Goal: Information Seeking & Learning: Check status

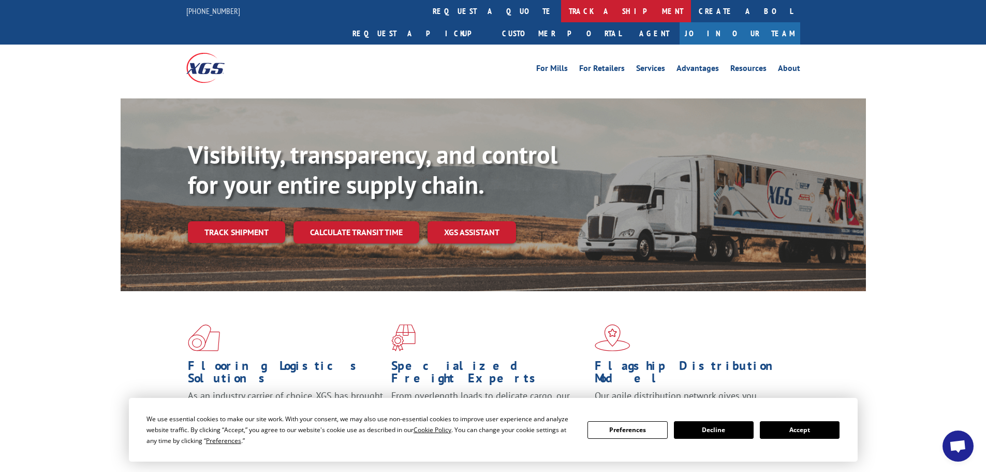
click at [561, 12] on link "track a shipment" at bounding box center [626, 11] width 130 height 22
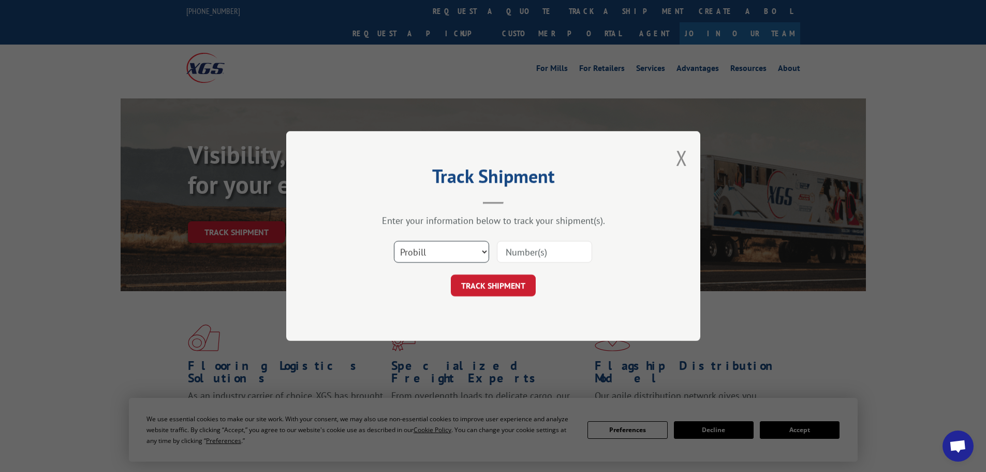
click at [436, 249] on select "Select category... Probill BOL PO" at bounding box center [441, 252] width 95 height 22
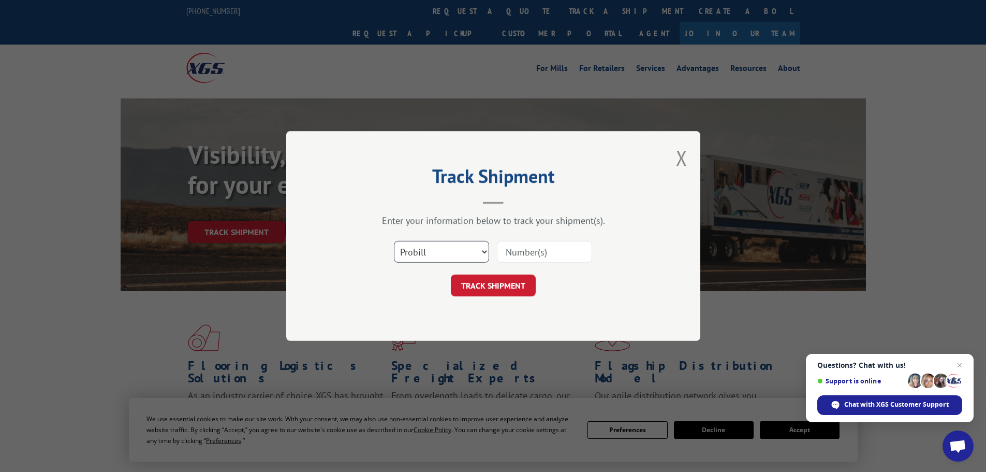
select select "bol"
click at [394, 241] on select "Select category... Probill BOL PO" at bounding box center [441, 252] width 95 height 22
click at [521, 255] on input at bounding box center [544, 252] width 95 height 22
paste input "7041400"
type input "7041400"
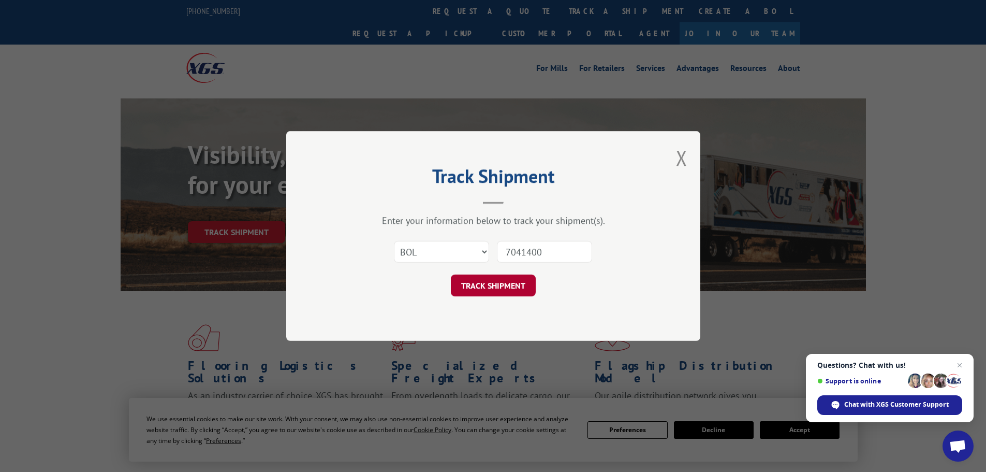
click at [520, 282] on button "TRACK SHIPMENT" at bounding box center [493, 285] width 85 height 22
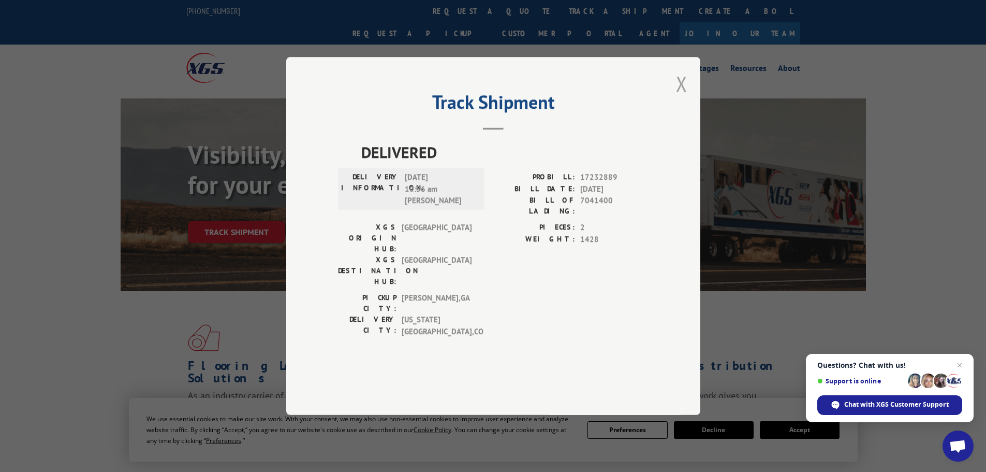
click at [682, 97] on button "Close modal" at bounding box center [681, 83] width 11 height 27
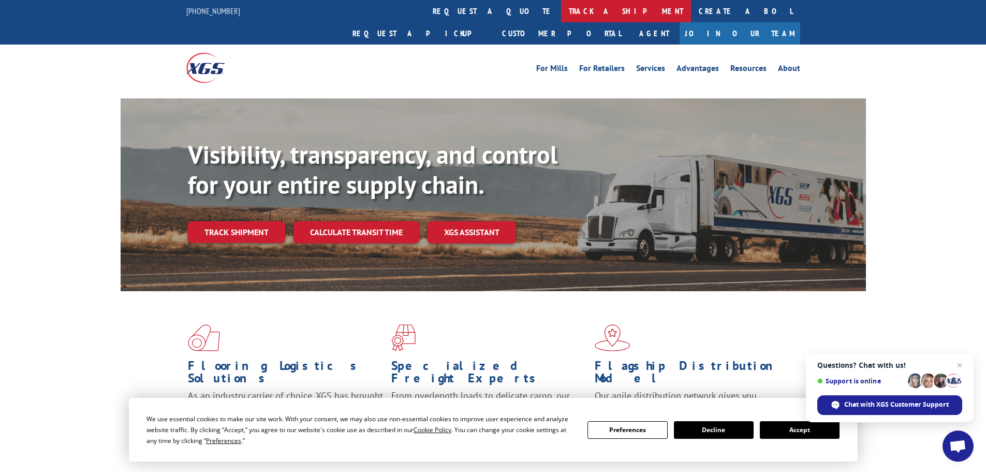
click at [561, 9] on link "track a shipment" at bounding box center [626, 11] width 130 height 22
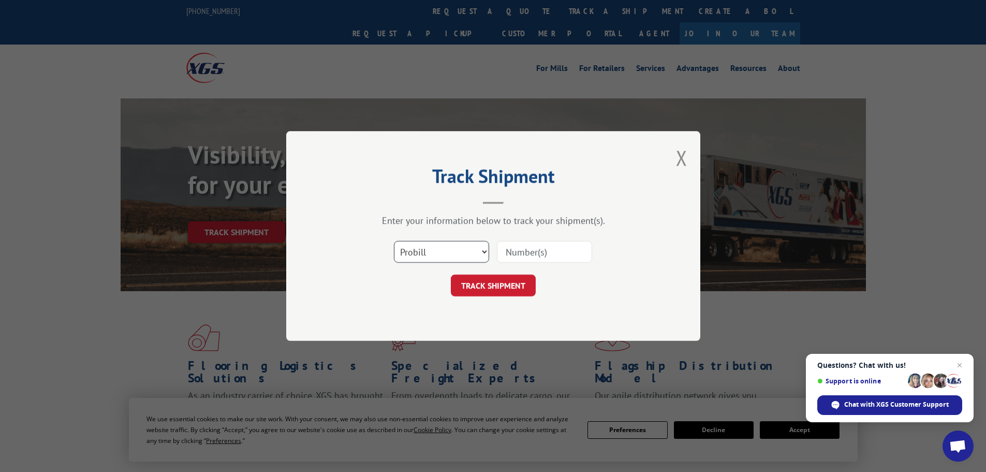
click at [446, 248] on select "Select category... Probill BOL PO" at bounding box center [441, 252] width 95 height 22
click at [394, 241] on select "Select category... Probill BOL PO" at bounding box center [441, 252] width 95 height 22
click at [430, 248] on select "Select category... Probill BOL PO" at bounding box center [441, 252] width 95 height 22
select select "bol"
click at [394, 241] on select "Select category... Probill BOL PO" at bounding box center [441, 252] width 95 height 22
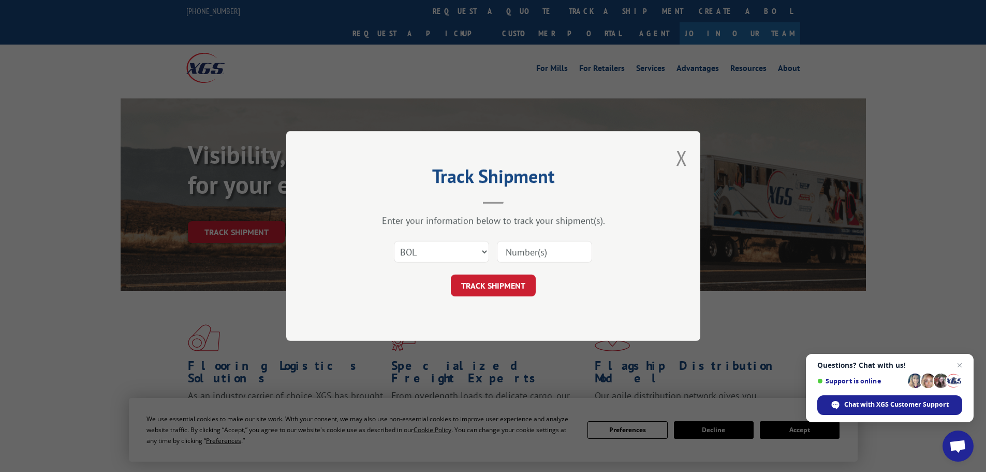
click at [530, 252] on input at bounding box center [544, 252] width 95 height 22
paste input "7041424"
type input "7041424"
click at [512, 283] on button "TRACK SHIPMENT" at bounding box center [493, 285] width 85 height 22
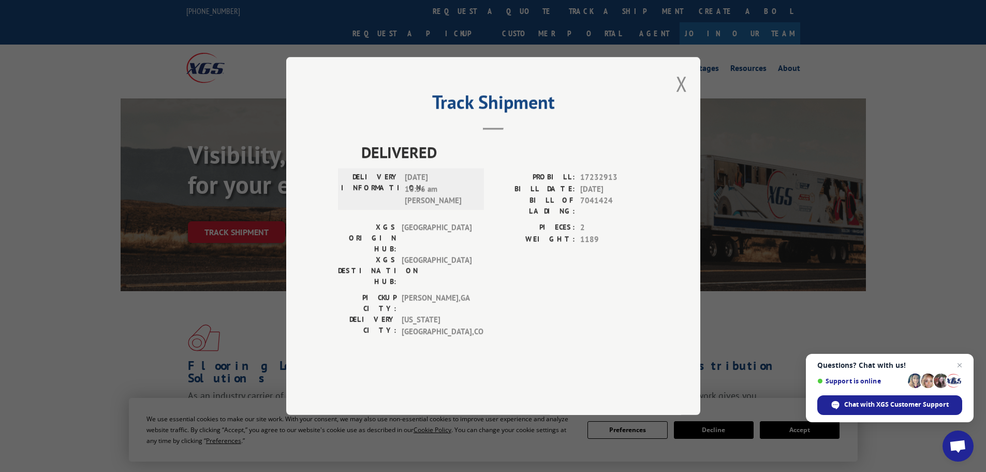
click at [688, 101] on div "Track Shipment DELIVERED DELIVERY INFORMATION: [DATE] 10:56 am [PERSON_NAME]: 1…" at bounding box center [493, 236] width 414 height 358
click at [682, 97] on button "Close modal" at bounding box center [681, 83] width 11 height 27
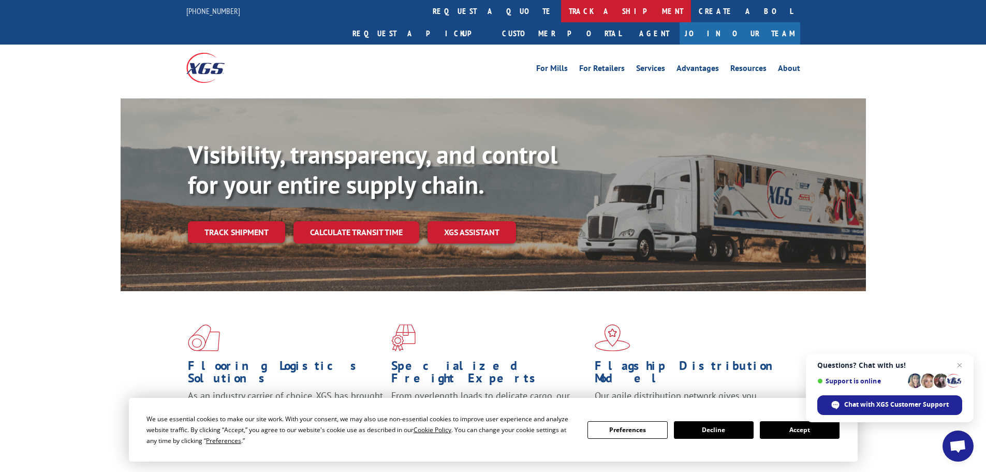
click at [561, 14] on link "track a shipment" at bounding box center [626, 11] width 130 height 22
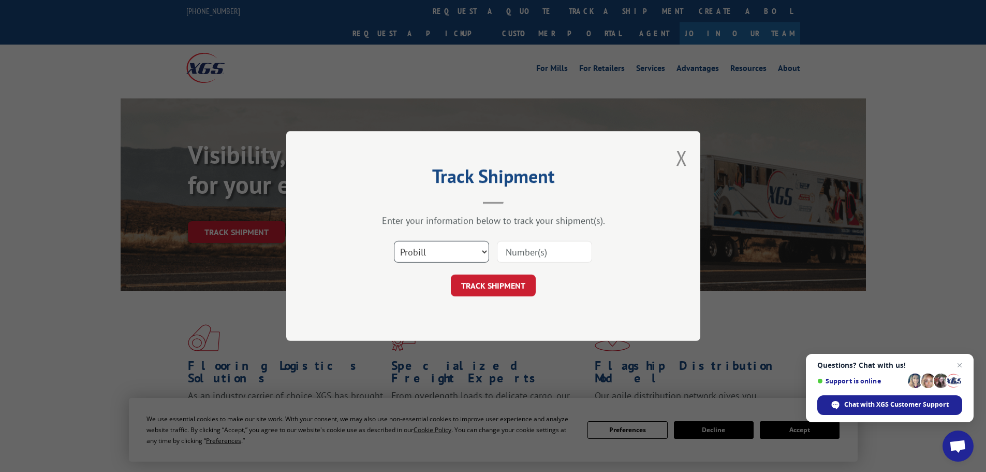
click at [427, 251] on select "Select category... Probill BOL PO" at bounding box center [441, 252] width 95 height 22
select select "bol"
click at [394, 241] on select "Select category... Probill BOL PO" at bounding box center [441, 252] width 95 height 22
click at [523, 258] on input at bounding box center [544, 252] width 95 height 22
paste input "7041847"
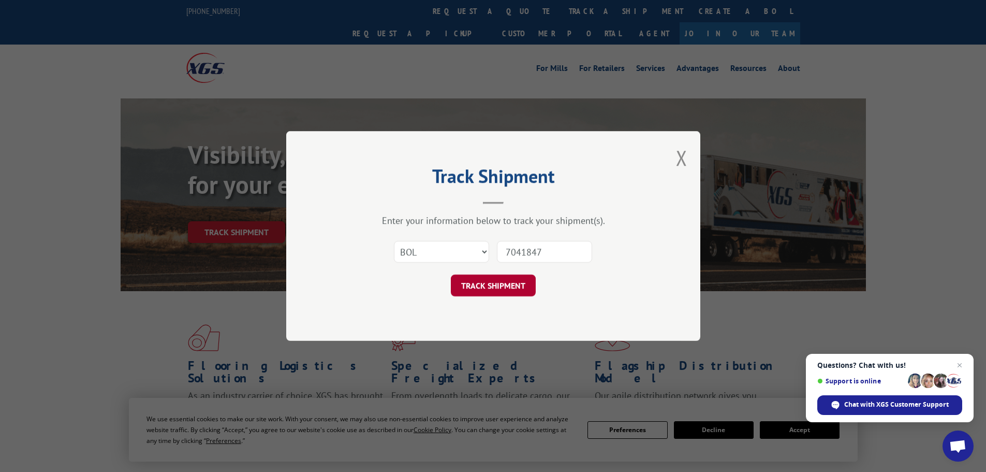
type input "7041847"
click at [502, 283] on button "TRACK SHIPMENT" at bounding box center [493, 285] width 85 height 22
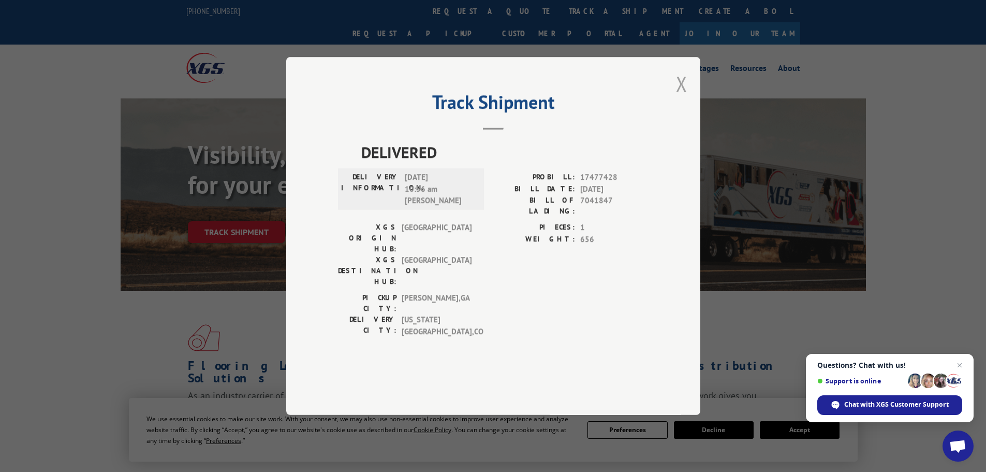
click at [680, 97] on button "Close modal" at bounding box center [681, 83] width 11 height 27
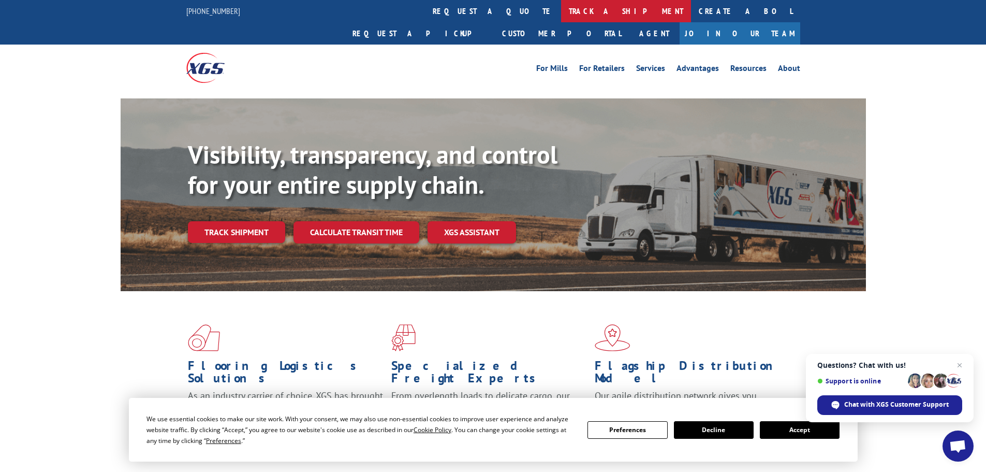
click at [561, 12] on link "track a shipment" at bounding box center [626, 11] width 130 height 22
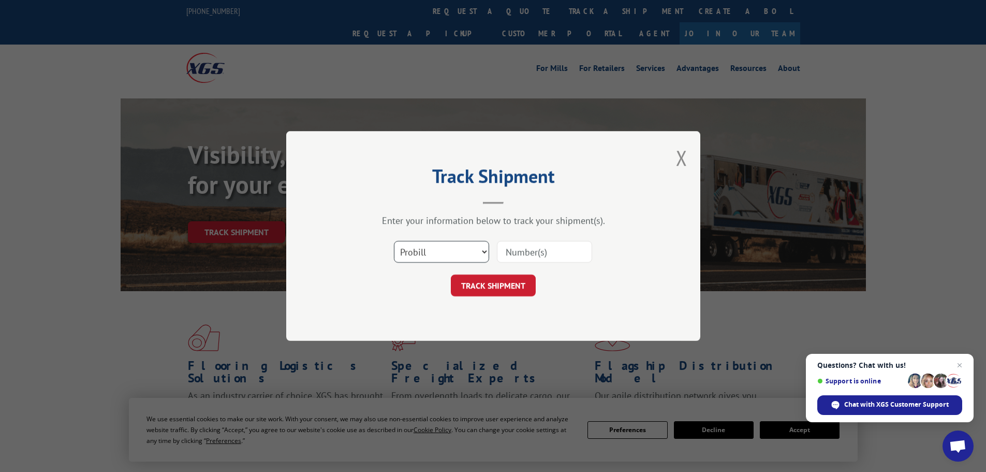
click at [454, 253] on select "Select category... Probill BOL PO" at bounding box center [441, 252] width 95 height 22
select select "bol"
click at [394, 241] on select "Select category... Probill BOL PO" at bounding box center [441, 252] width 95 height 22
click at [542, 254] on input at bounding box center [544, 252] width 95 height 22
paste input "5474760"
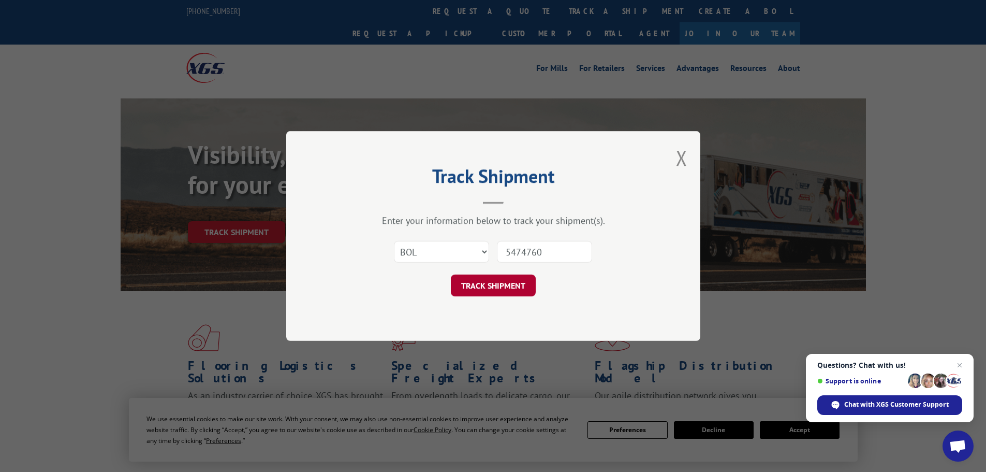
type input "5474760"
click at [507, 283] on button "TRACK SHIPMENT" at bounding box center [493, 285] width 85 height 22
